Goal: Task Accomplishment & Management: Complete application form

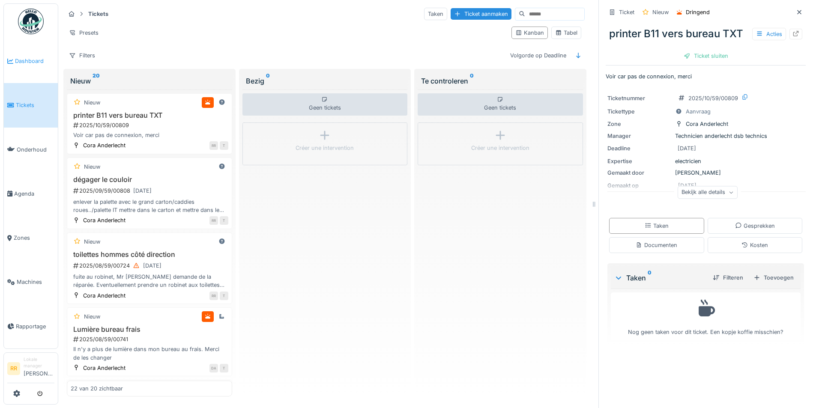
click at [38, 64] on span "Dashboard" at bounding box center [34, 61] width 39 height 8
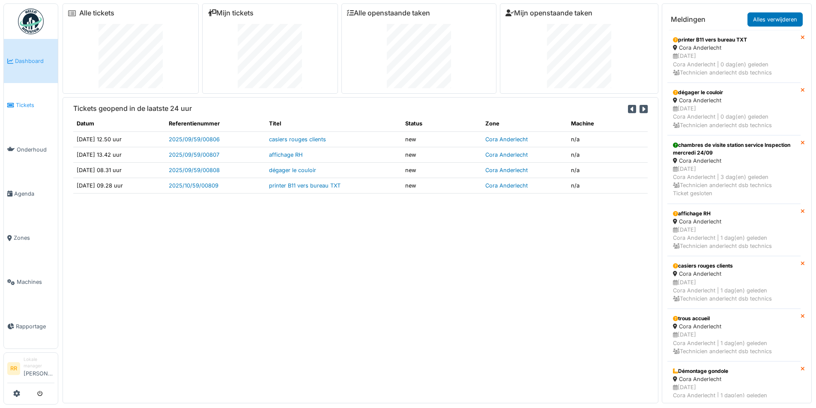
click at [30, 104] on span "Tickets" at bounding box center [35, 105] width 39 height 8
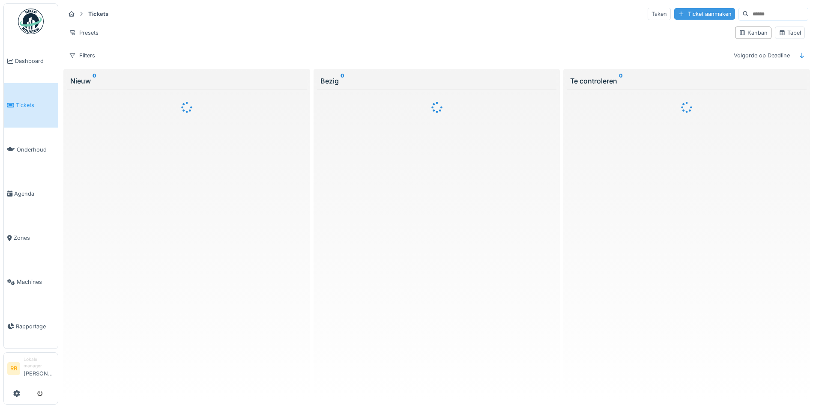
click at [685, 11] on div "Ticket aanmaken" at bounding box center [704, 14] width 61 height 12
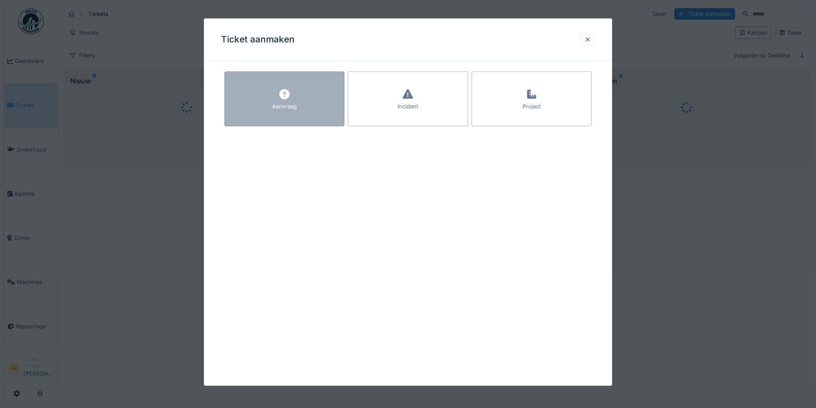
click at [291, 105] on div "Aanvraag" at bounding box center [284, 106] width 25 height 8
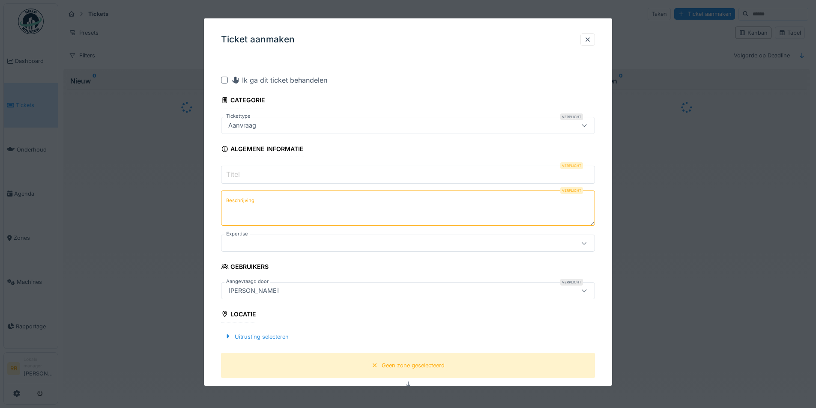
click at [296, 174] on input "Titel" at bounding box center [408, 175] width 374 height 18
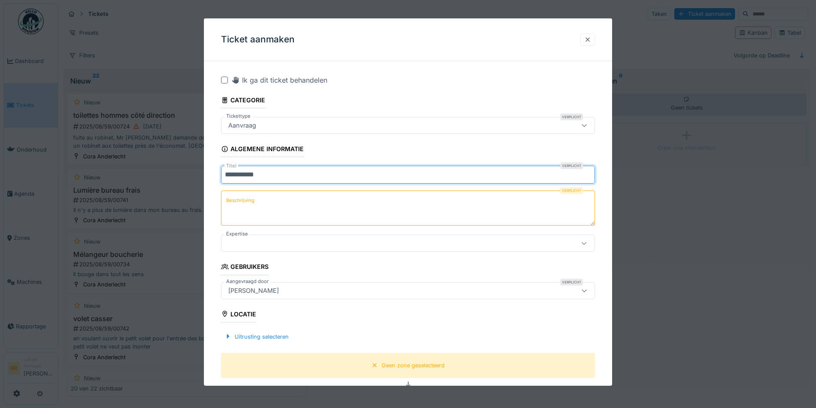
type input "**********"
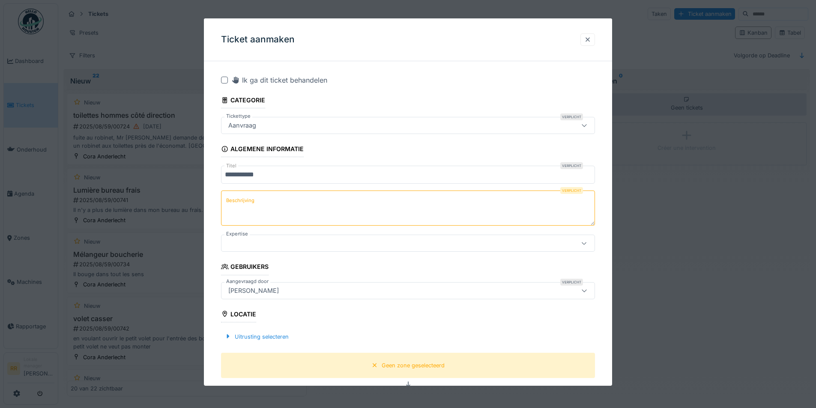
click at [590, 39] on div at bounding box center [587, 40] width 7 height 8
